Goal: Task Accomplishment & Management: Manage account settings

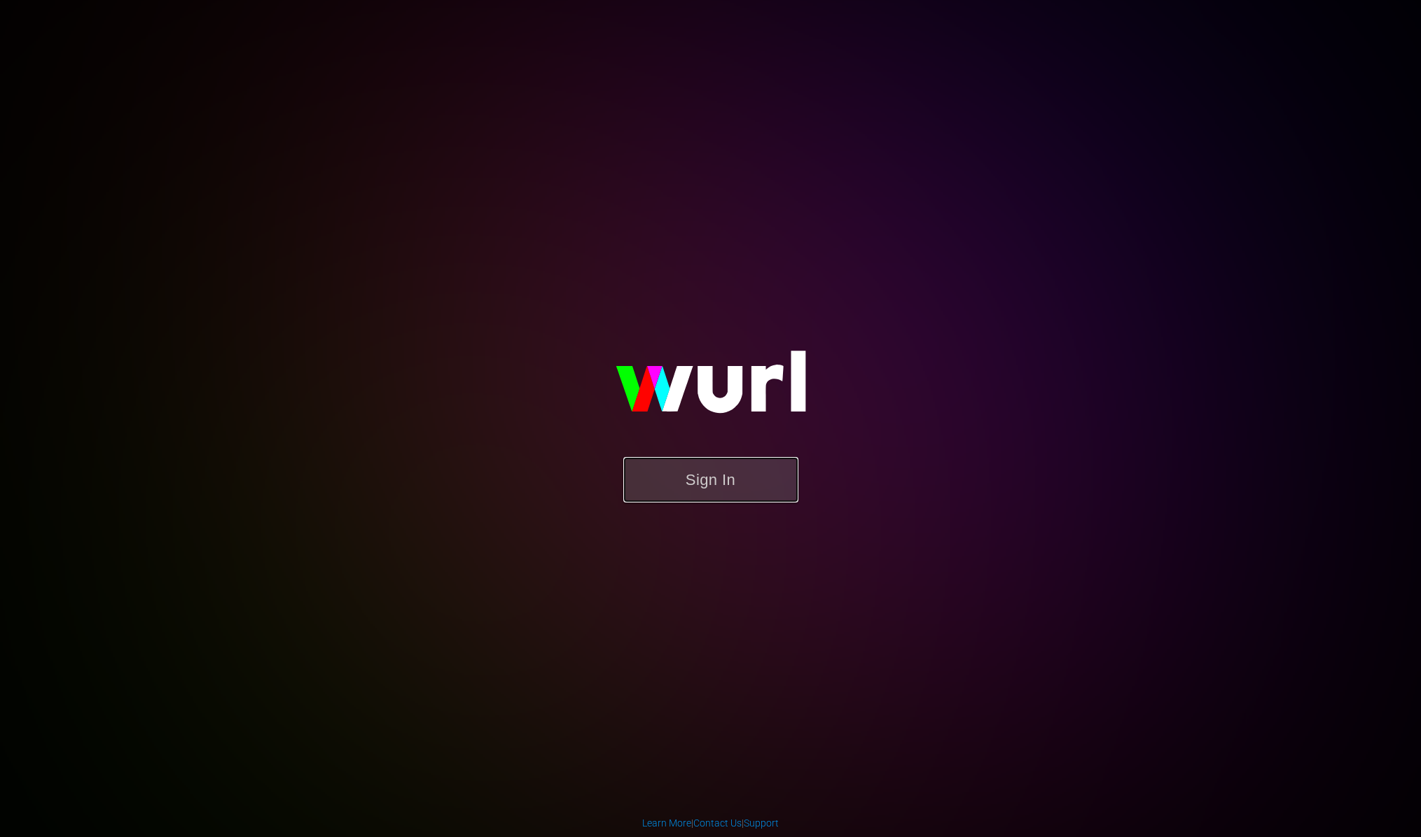
click at [723, 473] on button "Sign In" at bounding box center [710, 480] width 175 height 46
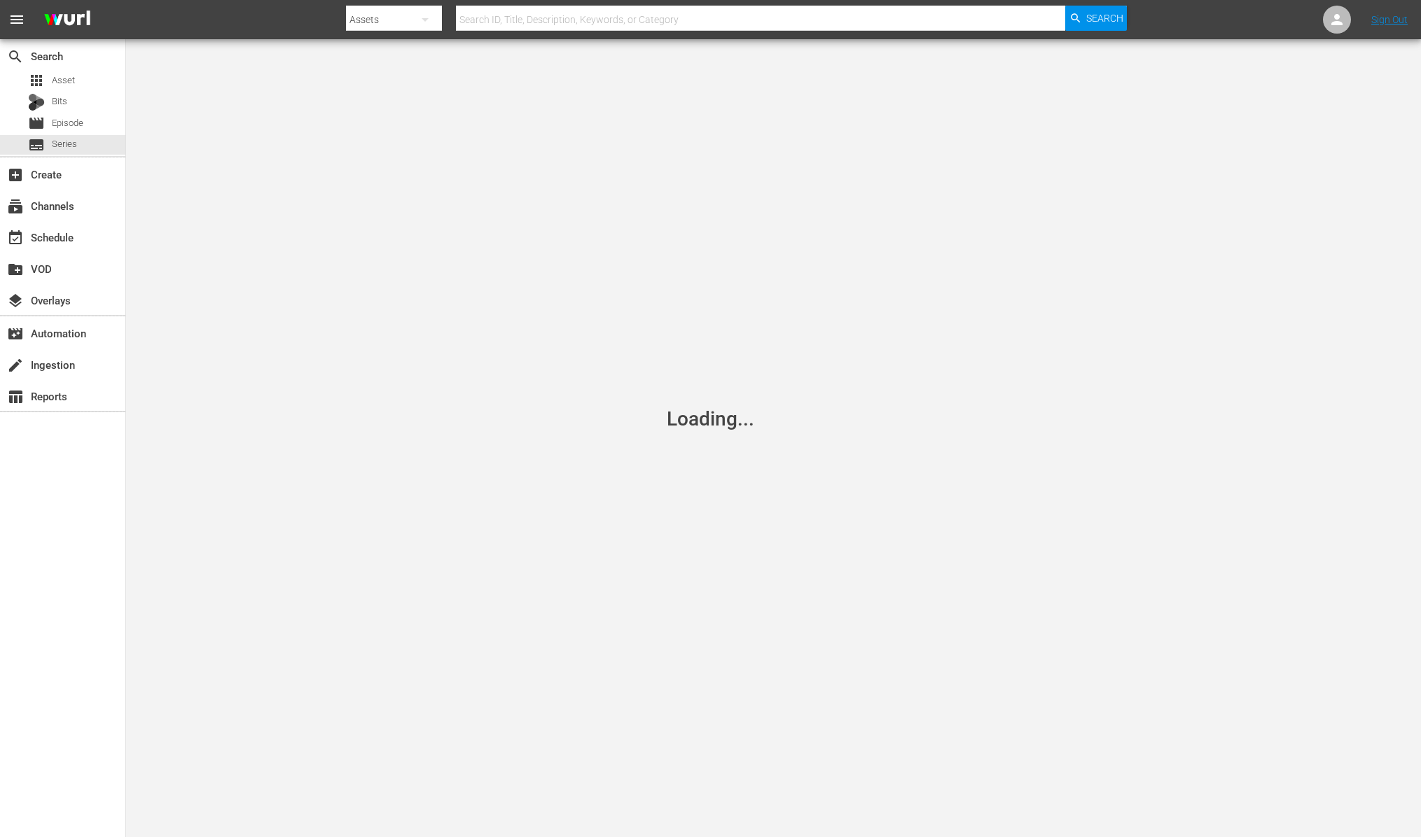
click at [607, 11] on input "text" at bounding box center [761, 20] width 610 height 34
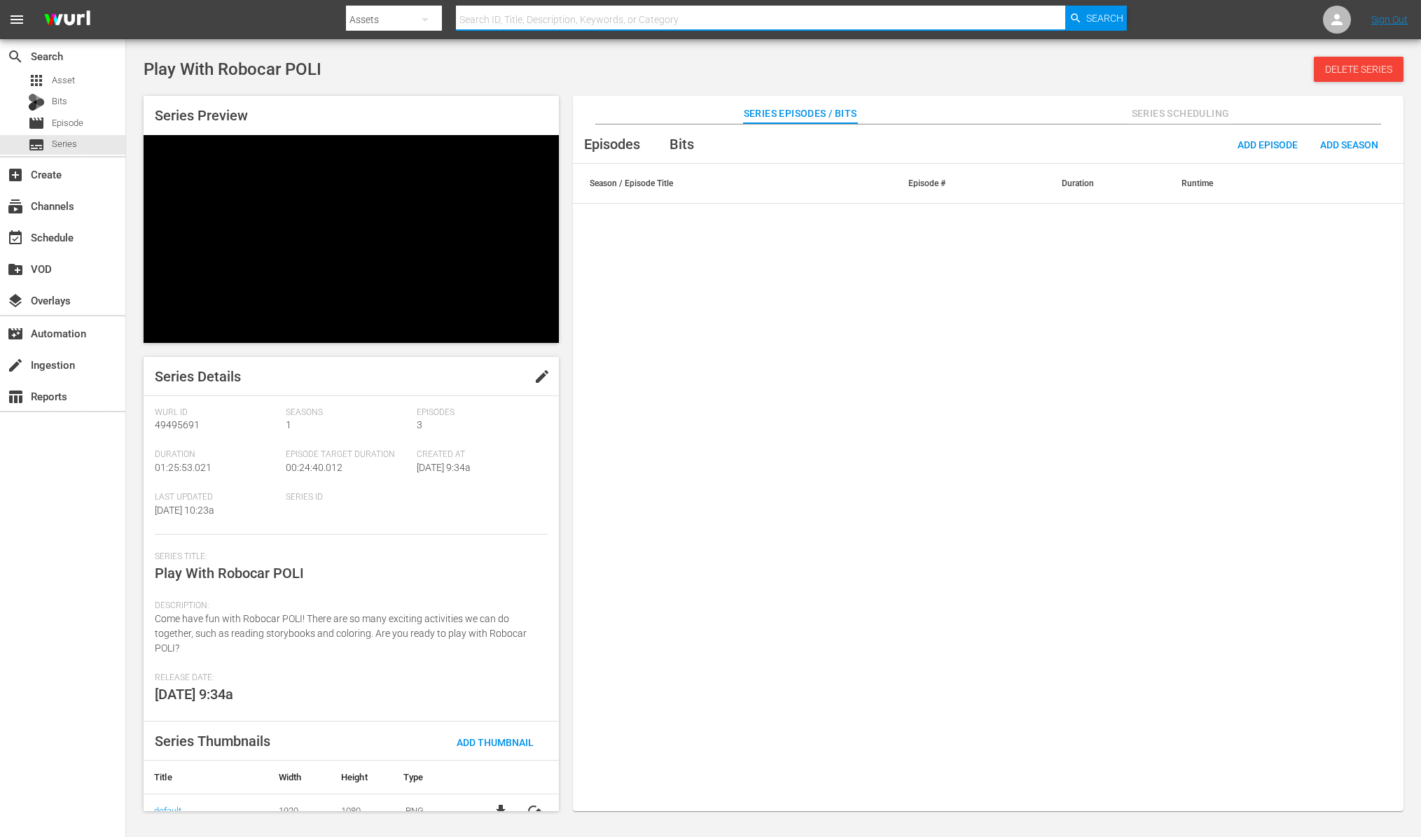
click at [262, 80] on div "Play With Robocar POLI Delete Series" at bounding box center [774, 69] width 1260 height 25
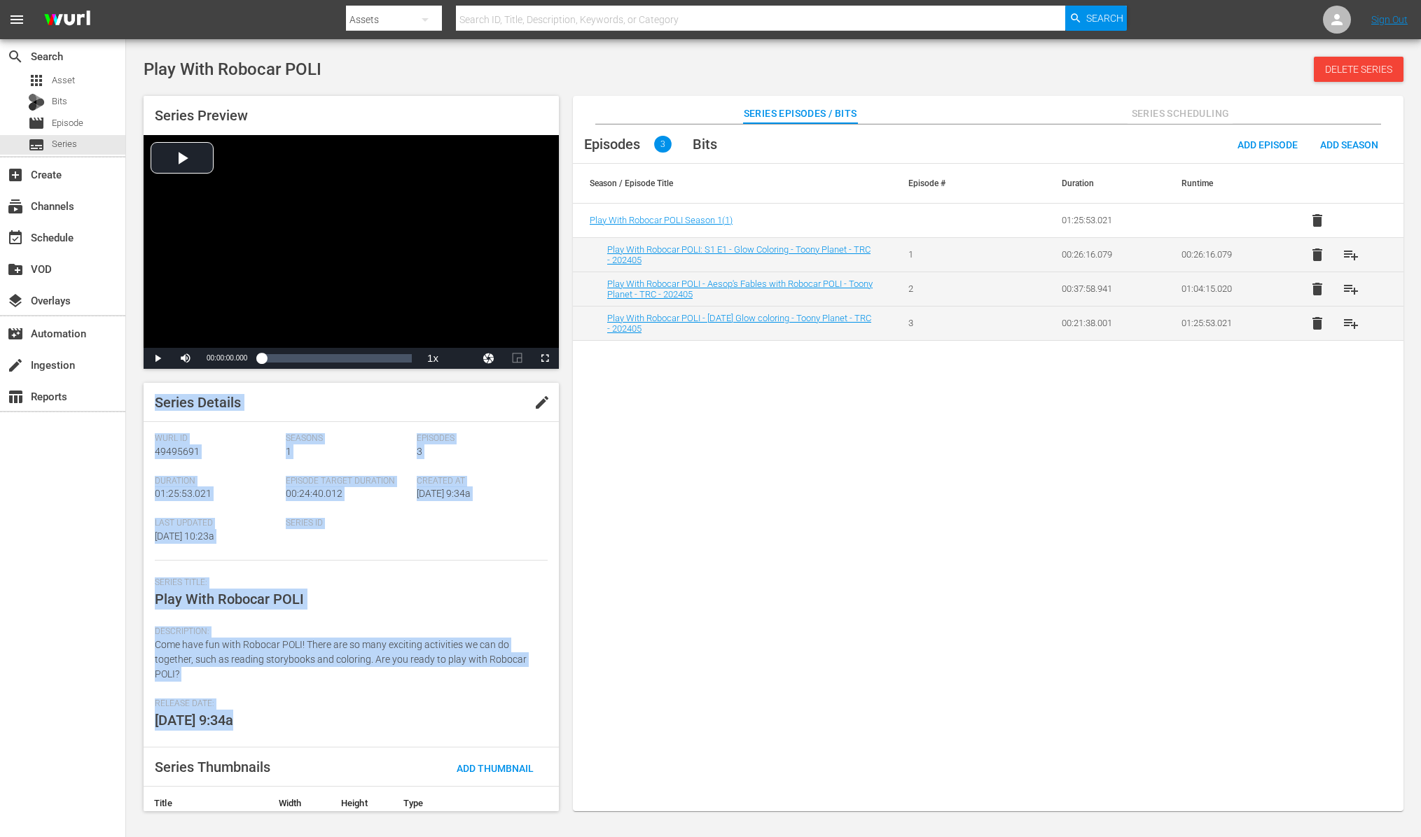
drag, startPoint x: 241, startPoint y: 460, endPoint x: 485, endPoint y: 493, distance: 245.9
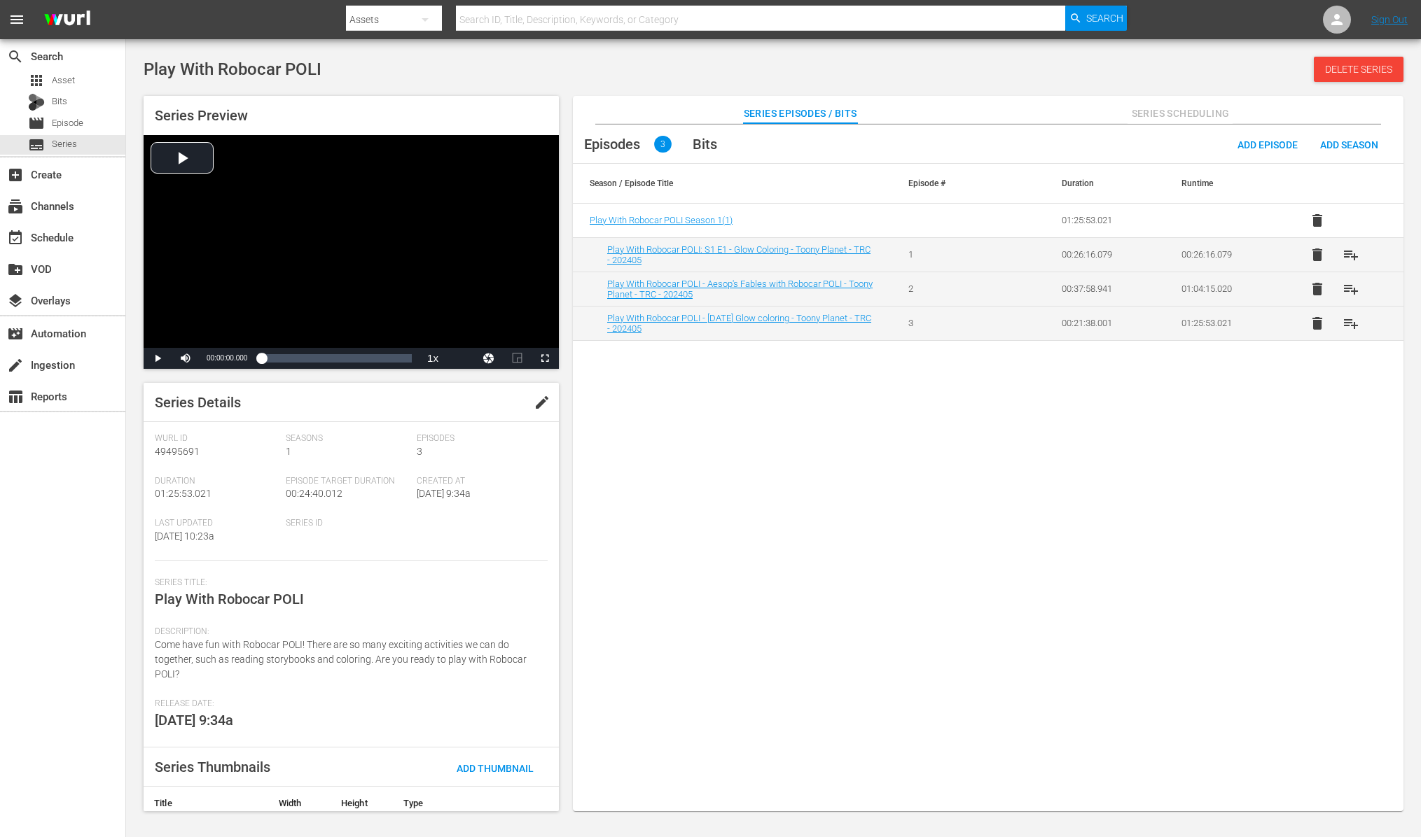
click at [499, 496] on div "Created At [DATE] 9:34a" at bounding box center [482, 497] width 131 height 43
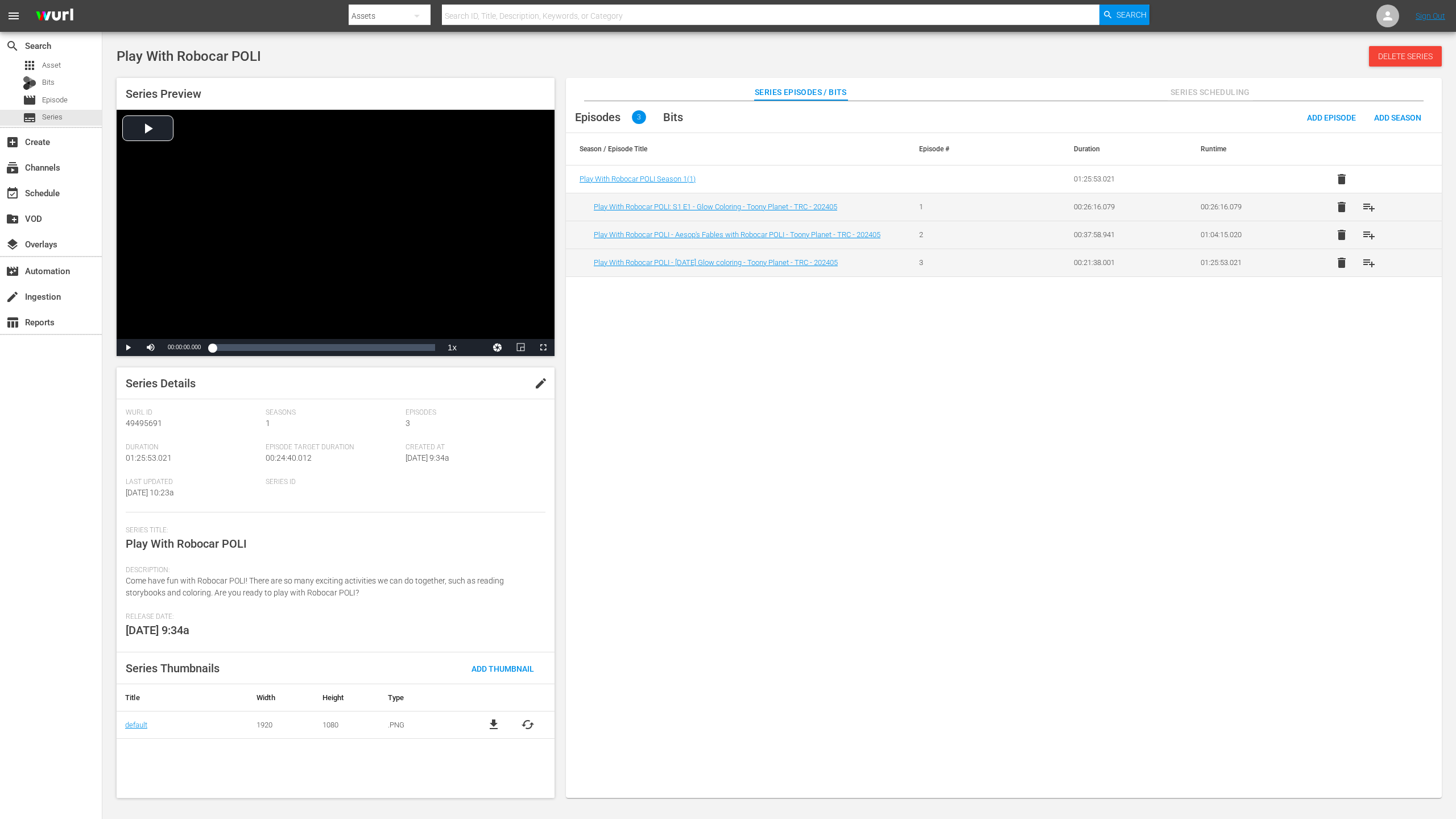
click at [838, 531] on div "Episodes 3 Bits Add Episode Add Season Season / Episode Title Episode # Duratio…" at bounding box center [1004, 456] width 876 height 708
click at [535, 383] on span "edit" at bounding box center [540, 384] width 14 height 14
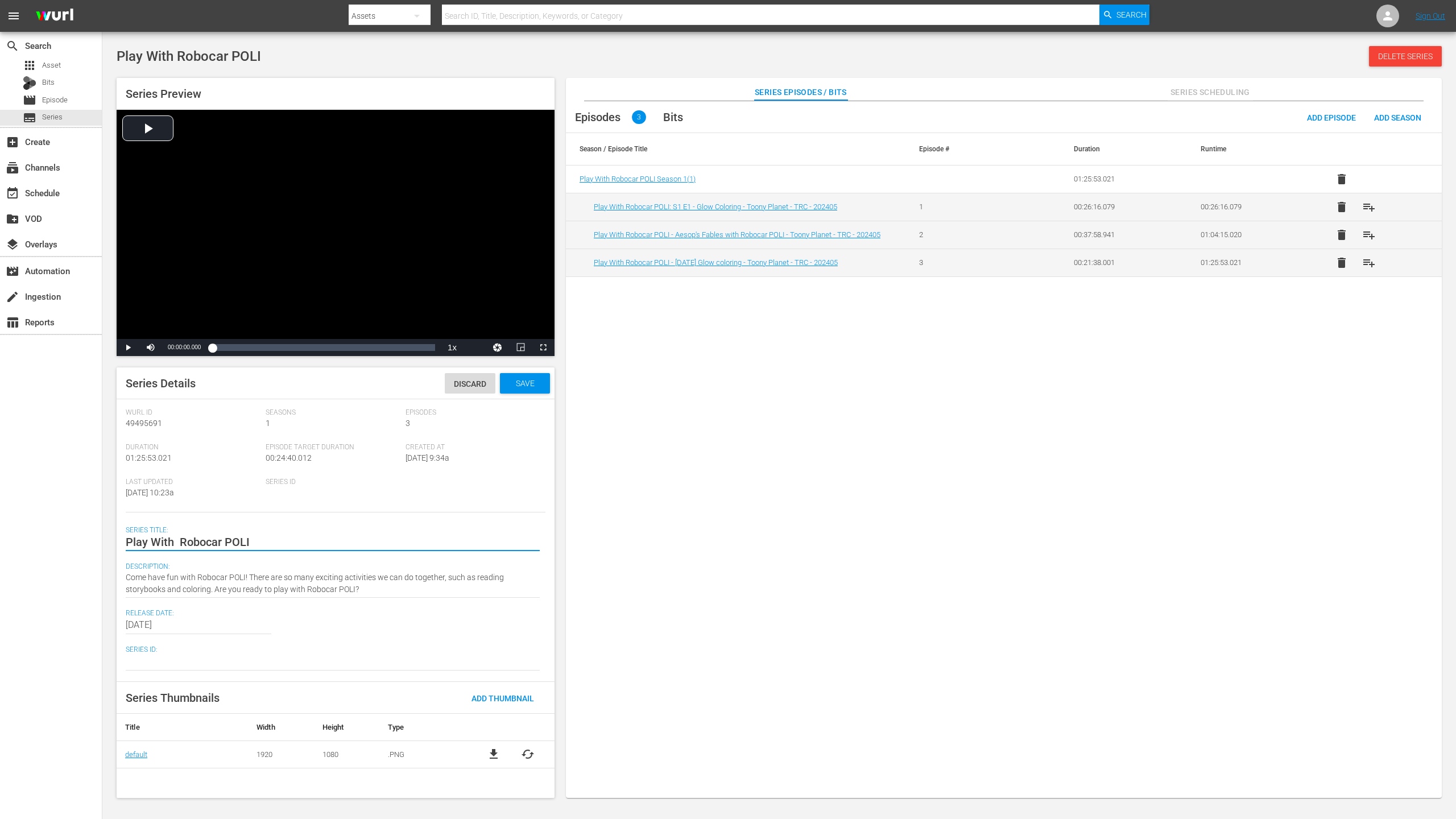
drag, startPoint x: 251, startPoint y: 540, endPoint x: 48, endPoint y: 531, distance: 203.2
click at [102, 0] on div "search Search apps Asset Bits movie Episode subtitles Series add_box Create sub…" at bounding box center [779, 0] width 1354 height 0
click at [396, 548] on textarea "Play With Robocar POLI" at bounding box center [333, 542] width 414 height 14
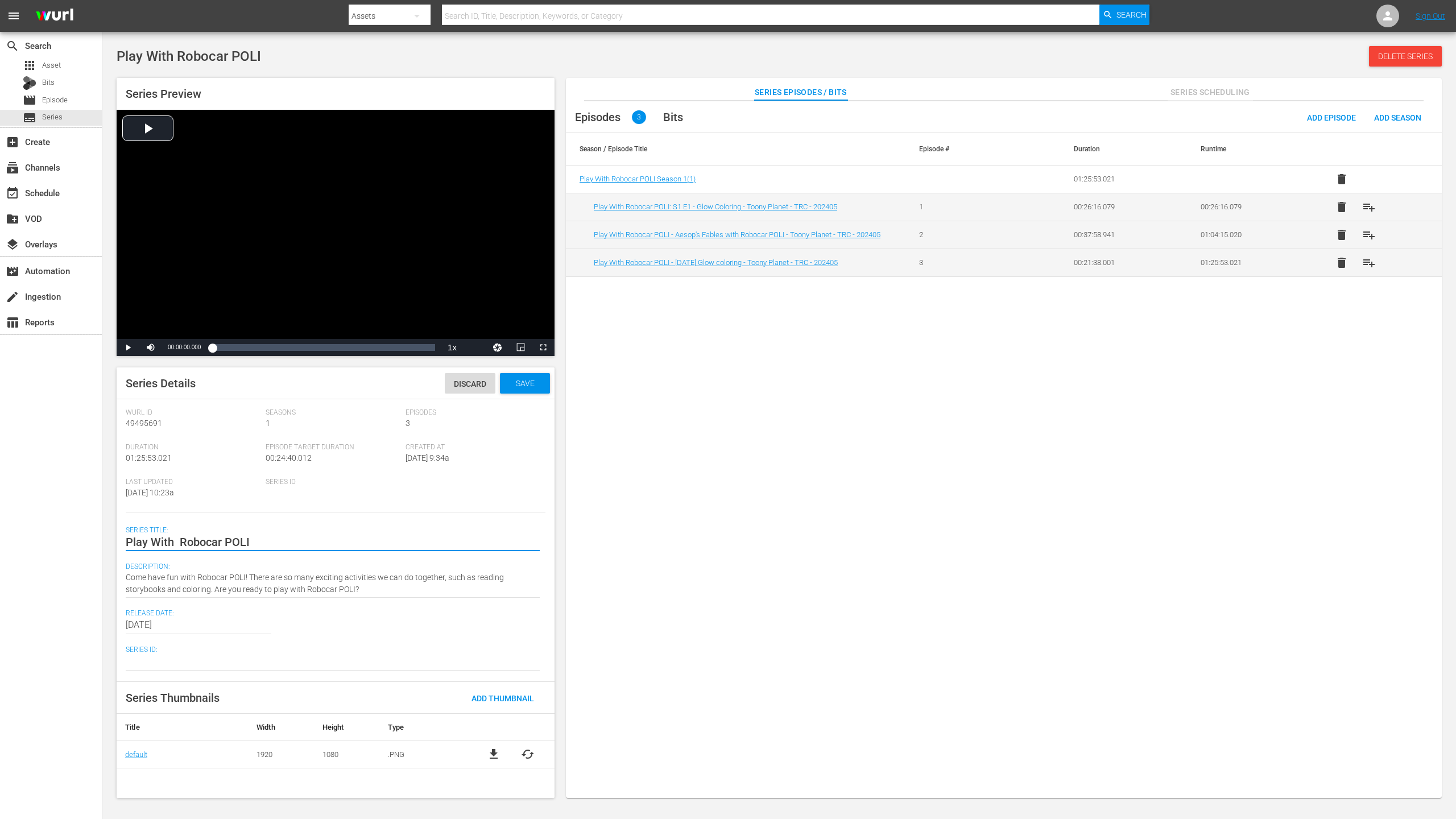
click at [396, 548] on textarea "Play With Robocar POLI" at bounding box center [333, 542] width 414 height 14
click at [1154, 544] on div "Episodes 3 Bits Add Episode Add Season Season / Episode Title Episode # Duratio…" at bounding box center [1004, 456] width 876 height 708
